Goal: Task Accomplishment & Management: Manage account settings

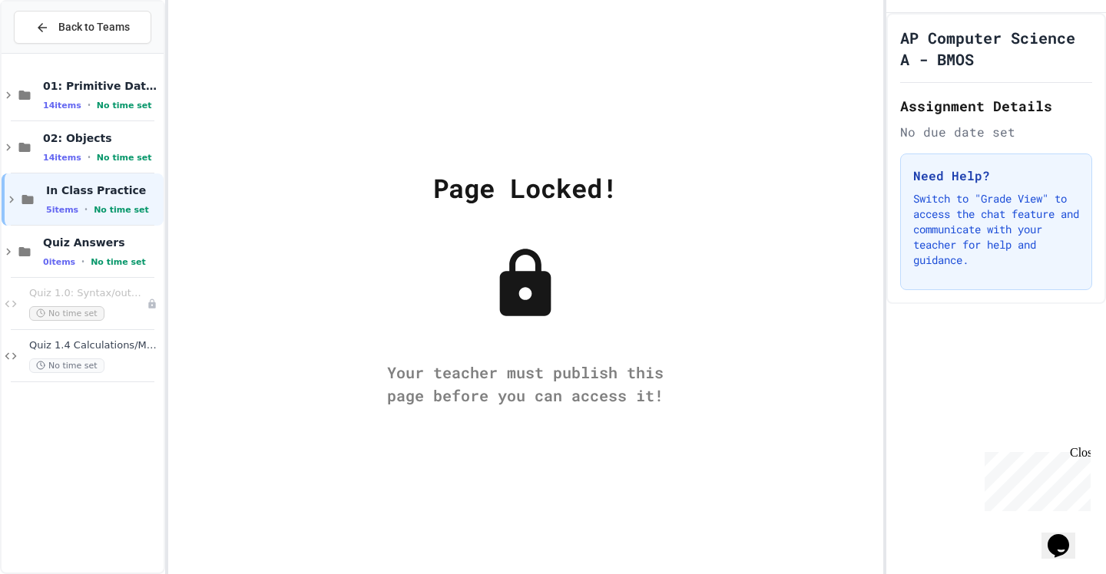
click at [550, 283] on icon at bounding box center [525, 283] width 51 height 68
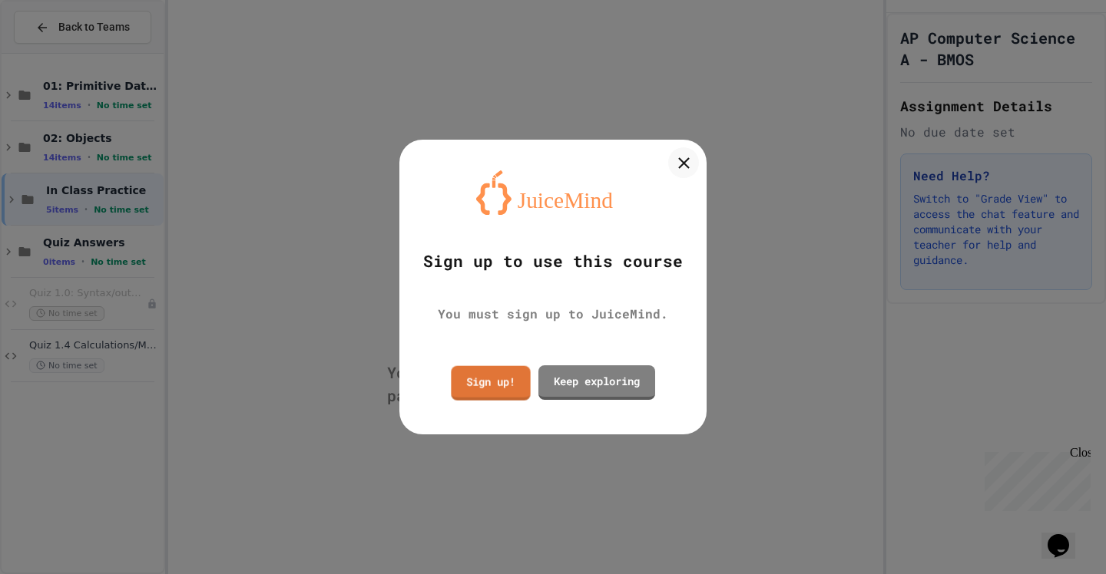
click at [494, 387] on link "Sign up!" at bounding box center [490, 382] width 79 height 35
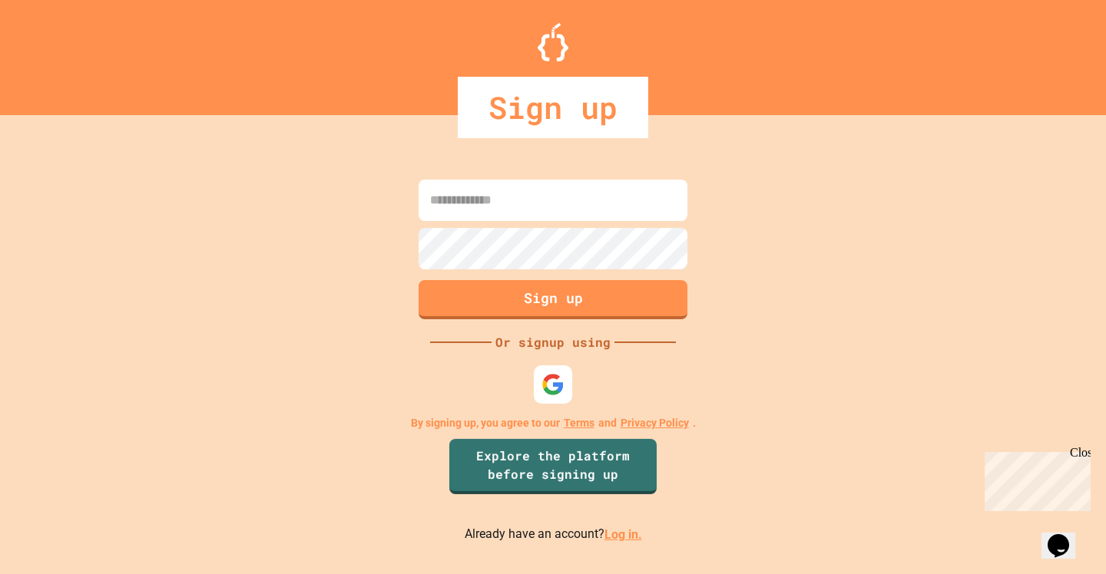
click at [607, 534] on link "Log in." at bounding box center [623, 534] width 38 height 15
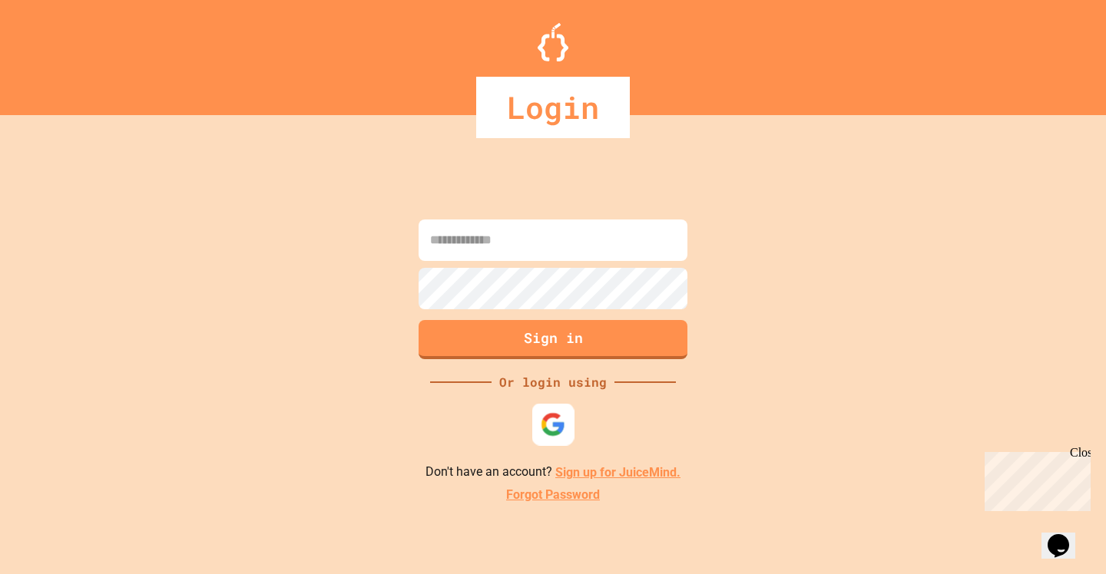
click at [552, 435] on img at bounding box center [552, 424] width 25 height 25
